Goal: Task Accomplishment & Management: Manage account settings

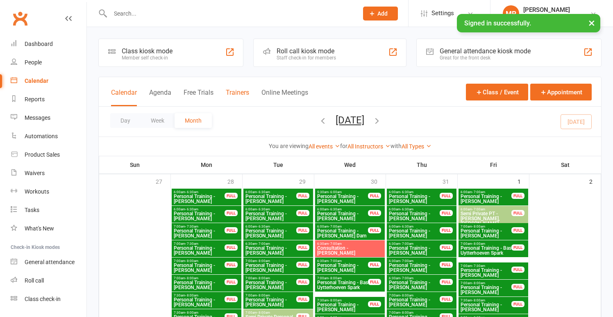
click at [239, 93] on button "Trainers" at bounding box center [237, 97] width 23 height 18
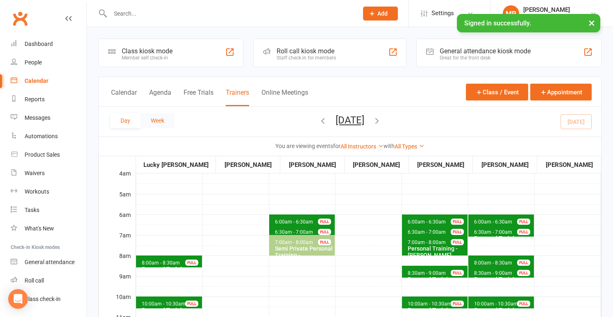
click at [160, 116] on button "Week" at bounding box center [157, 120] width 34 height 15
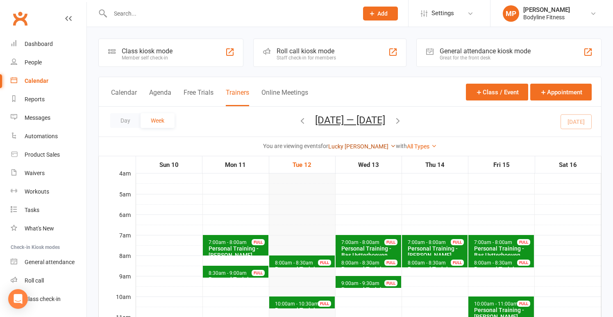
click at [374, 145] on link "Lucky [PERSON_NAME]" at bounding box center [362, 146] width 68 height 7
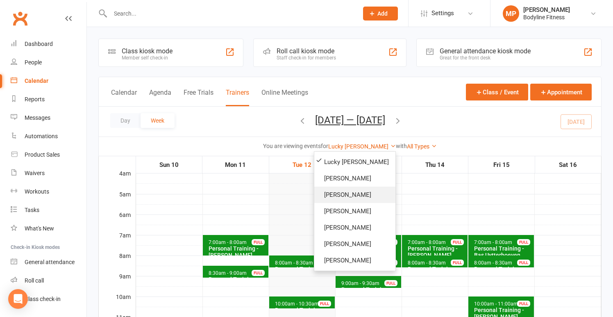
click at [349, 192] on link "[PERSON_NAME]" at bounding box center [354, 194] width 81 height 16
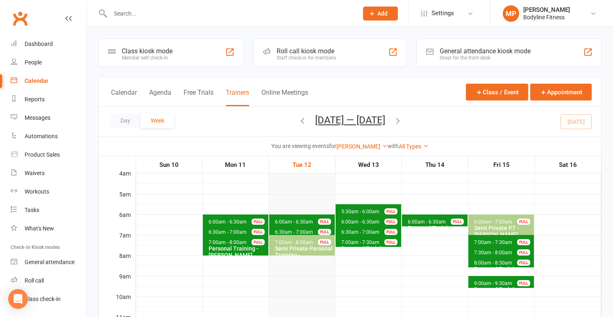
click at [402, 116] on icon "button" at bounding box center [397, 120] width 9 height 9
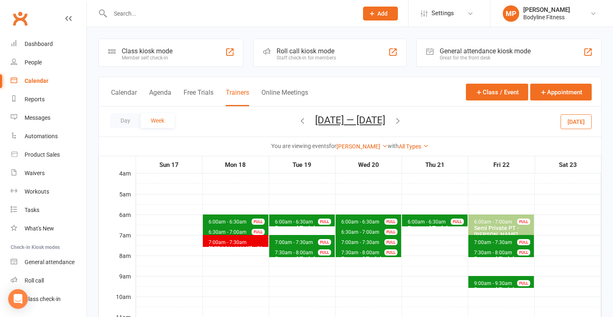
scroll to position [21, 0]
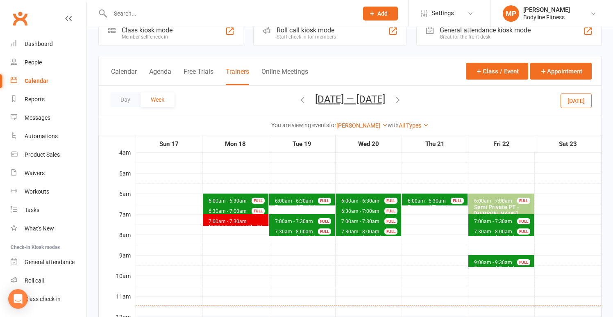
click at [242, 210] on span "6:30am - 7:00am" at bounding box center [227, 211] width 39 height 6
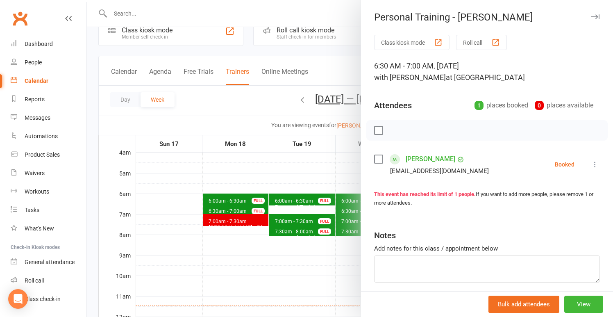
click at [222, 157] on div at bounding box center [350, 158] width 526 height 317
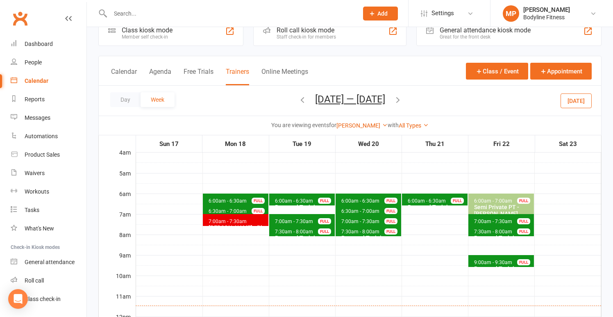
click at [283, 201] on span "6:00am - 6:30am" at bounding box center [293, 201] width 39 height 6
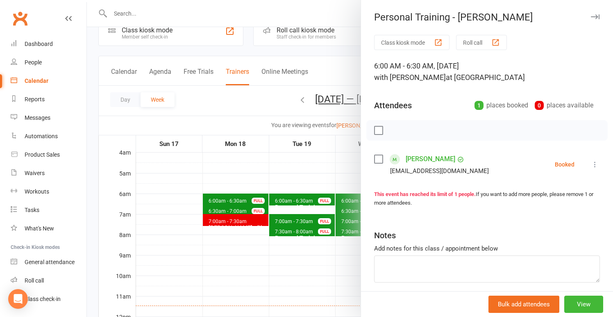
click at [265, 188] on div at bounding box center [350, 158] width 526 height 317
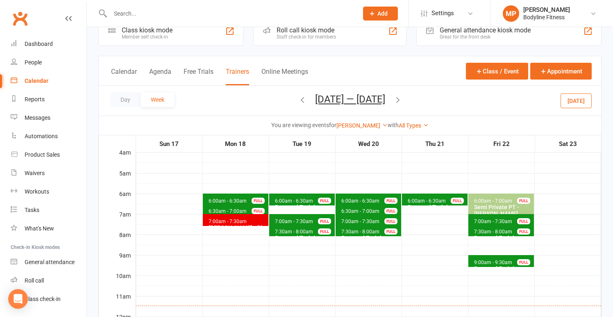
click at [257, 195] on span "6:00am - 6:30am Personal Training - [PERSON_NAME] FULL" at bounding box center [236, 199] width 66 height 12
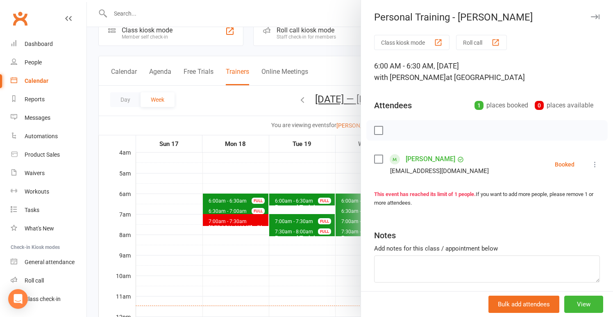
click at [253, 183] on div at bounding box center [350, 158] width 526 height 317
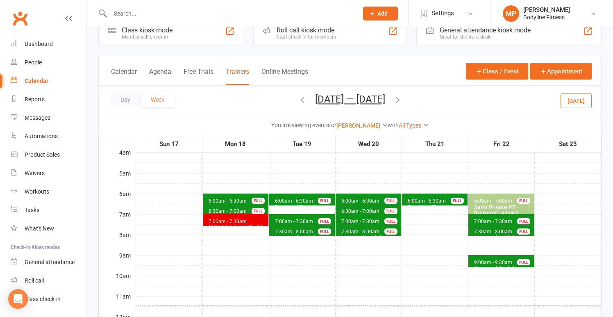
click at [420, 194] on span "6:00am - 6:30am Personal Training - [PERSON_NAME] FULL" at bounding box center [435, 199] width 66 height 12
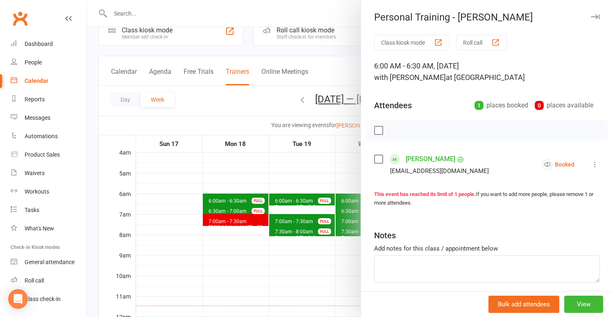
click at [280, 183] on div at bounding box center [350, 158] width 526 height 317
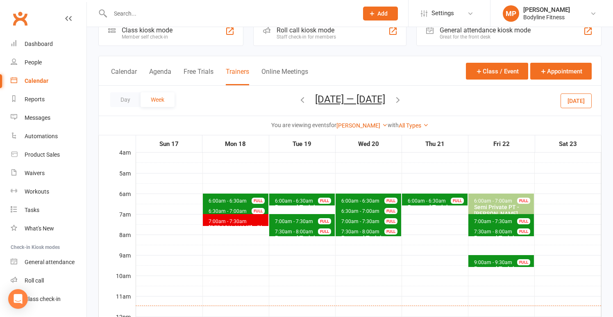
click at [283, 198] on span "6:00am - 6:30am" at bounding box center [293, 201] width 39 height 6
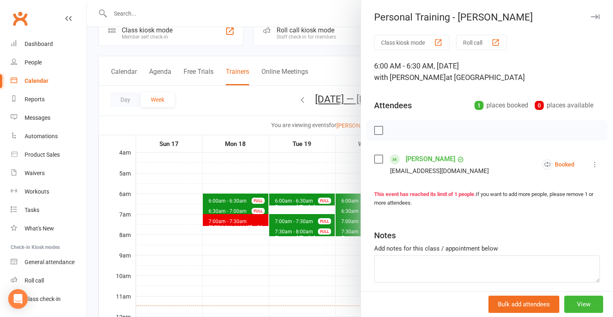
click at [242, 166] on div at bounding box center [350, 158] width 526 height 317
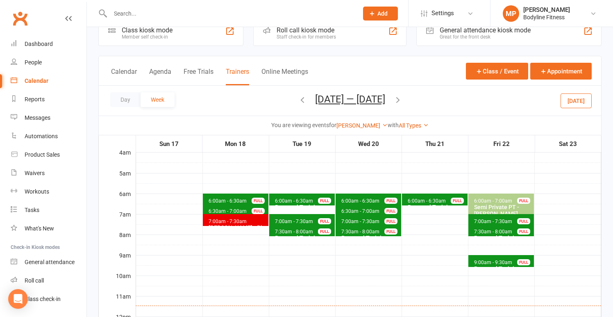
click at [298, 99] on icon "button" at bounding box center [302, 99] width 9 height 9
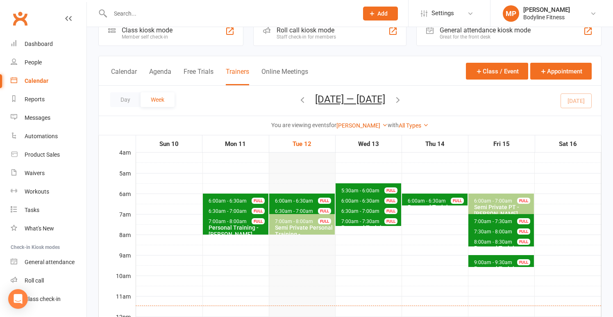
click at [346, 199] on span "6:00am - 6:30am" at bounding box center [360, 201] width 39 height 6
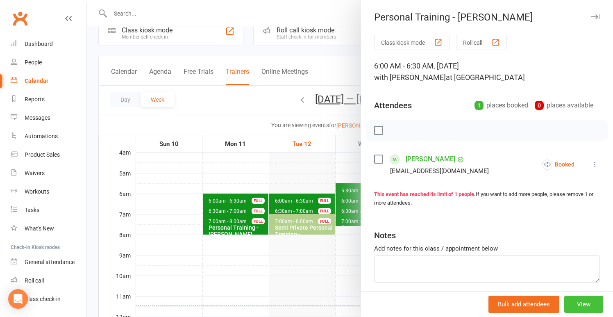
click at [581, 303] on button "View" at bounding box center [583, 303] width 39 height 17
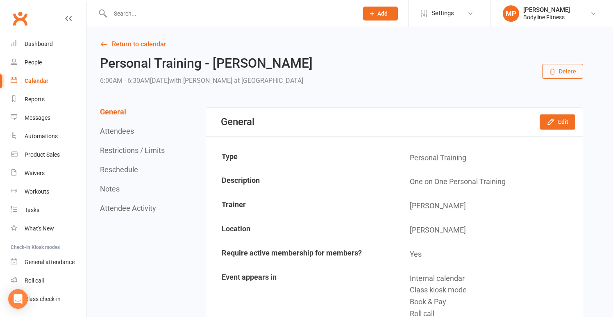
click at [122, 168] on button "Reschedule" at bounding box center [119, 169] width 38 height 9
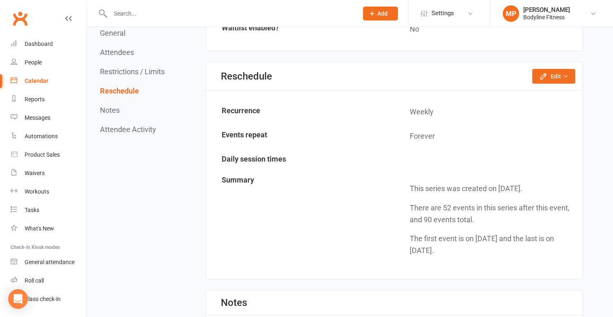
scroll to position [658, 0]
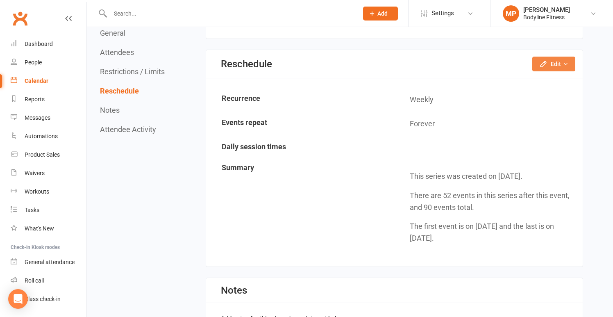
click at [547, 70] on button "Edit" at bounding box center [553, 64] width 43 height 15
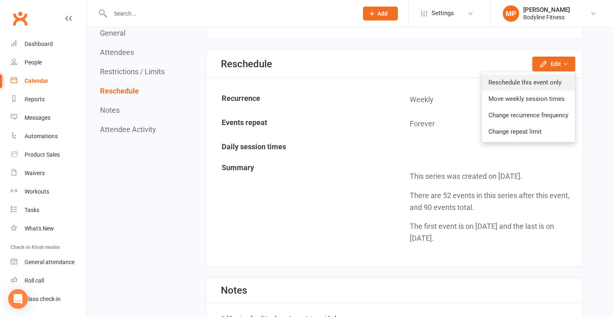
click at [505, 82] on link "Reschedule this event only" at bounding box center [528, 82] width 93 height 16
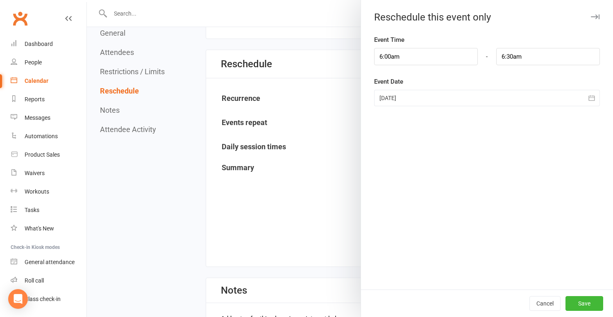
click at [419, 99] on div at bounding box center [487, 98] width 226 height 16
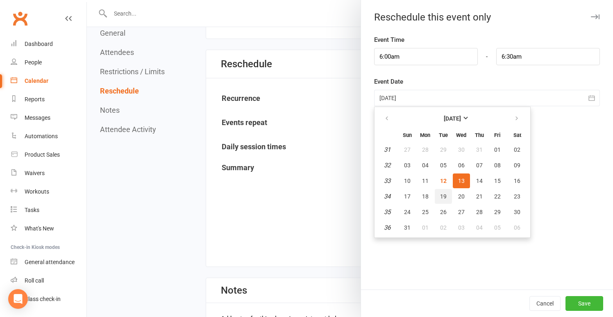
click at [442, 196] on span "19" at bounding box center [443, 196] width 7 height 7
type input "[DATE]"
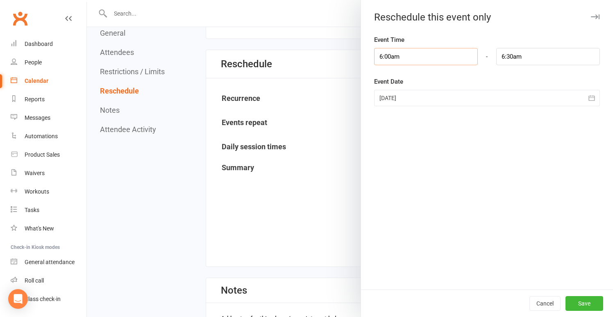
click at [403, 56] on input "6:00am" at bounding box center [426, 56] width 104 height 17
type input "6:30am"
type input "7:00am"
click at [395, 109] on li "6:30am" at bounding box center [393, 108] width 39 height 12
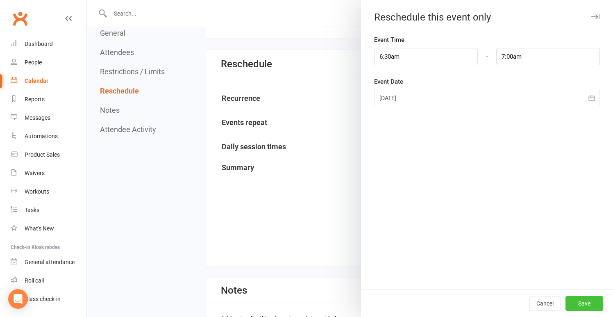
click at [580, 305] on button "Save" at bounding box center [584, 303] width 38 height 15
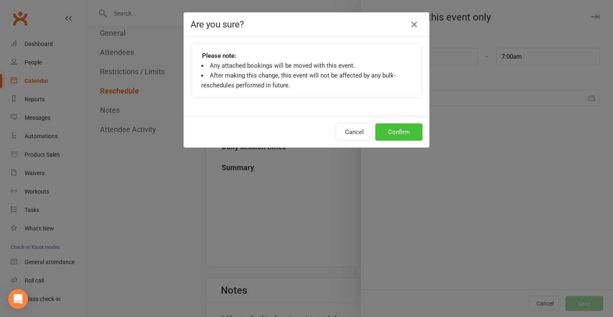
click at [391, 134] on button "Confirm" at bounding box center [398, 131] width 47 height 17
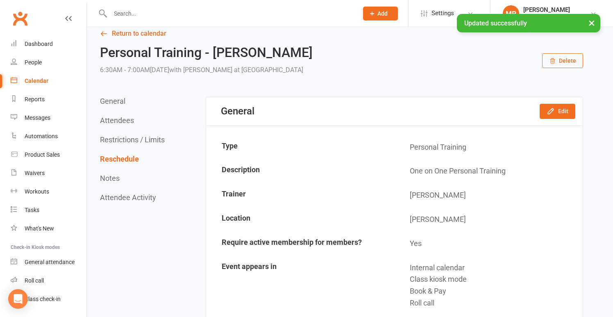
scroll to position [0, 0]
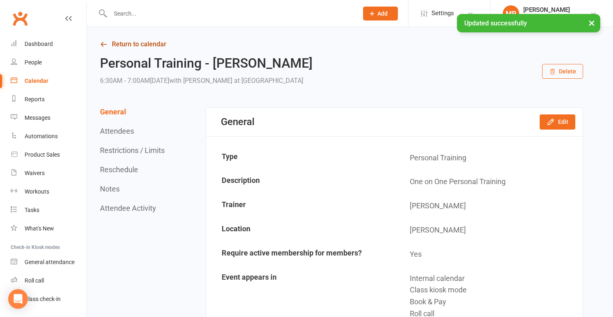
click at [138, 41] on link "Return to calendar" at bounding box center [341, 43] width 483 height 11
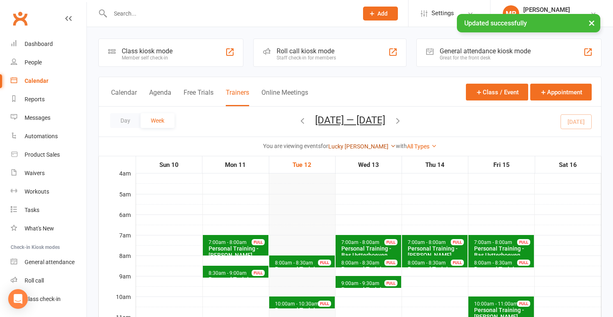
click at [373, 145] on link "Lucky [PERSON_NAME]" at bounding box center [362, 146] width 68 height 7
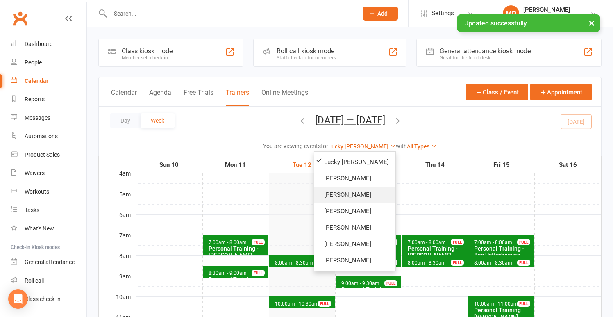
click at [344, 199] on link "[PERSON_NAME]" at bounding box center [354, 194] width 81 height 16
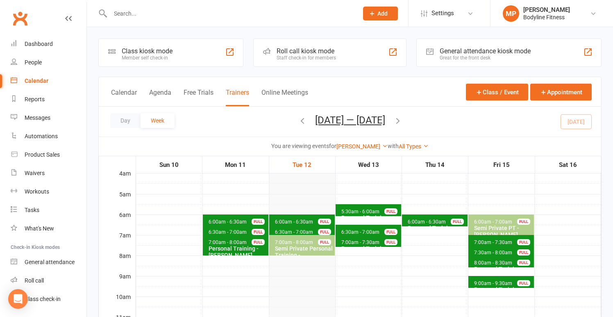
click at [402, 118] on icon "button" at bounding box center [397, 120] width 9 height 9
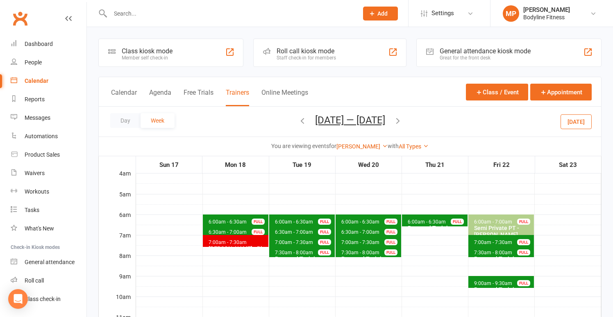
click at [298, 232] on span "6:30am - 7:00am" at bounding box center [293, 232] width 39 height 6
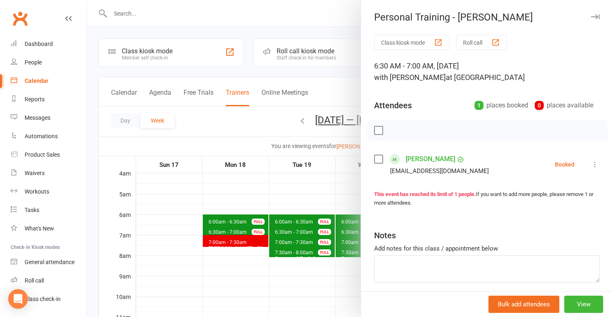
click at [278, 192] on div at bounding box center [350, 158] width 526 height 317
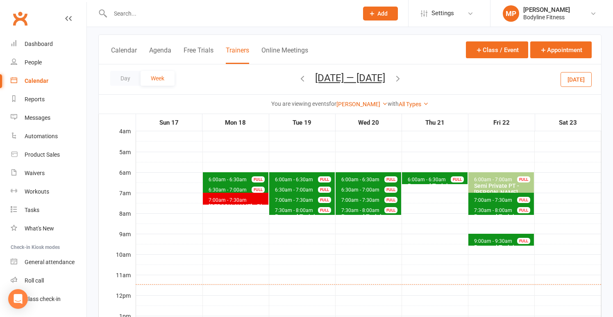
scroll to position [43, 0]
